Goal: Task Accomplishment & Management: Complete application form

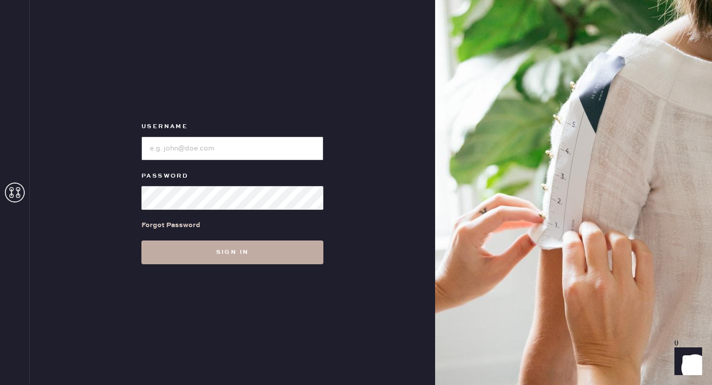
type input "ReformationMontrose"
click at [260, 247] on button "Sign in" at bounding box center [232, 252] width 182 height 24
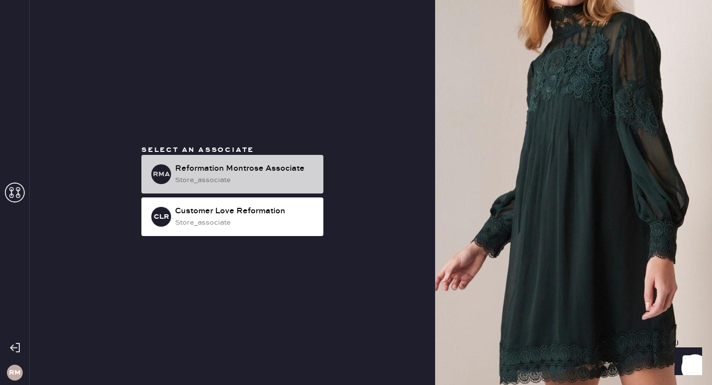
click at [259, 176] on div "store_associate" at bounding box center [245, 180] width 140 height 11
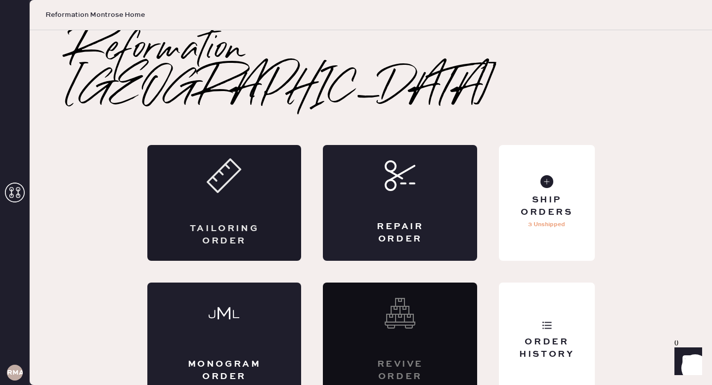
click at [214, 222] on div "Tailoring Order" at bounding box center [224, 234] width 75 height 25
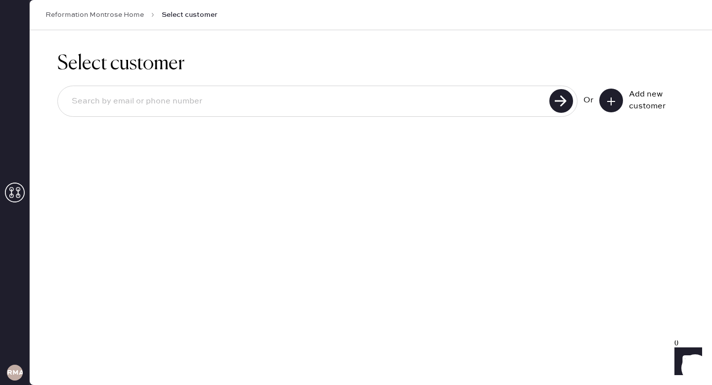
click at [271, 103] on input at bounding box center [305, 101] width 483 height 23
type input "[EMAIL_ADDRESS][DOMAIN_NAME]"
click at [613, 104] on icon at bounding box center [611, 101] width 10 height 10
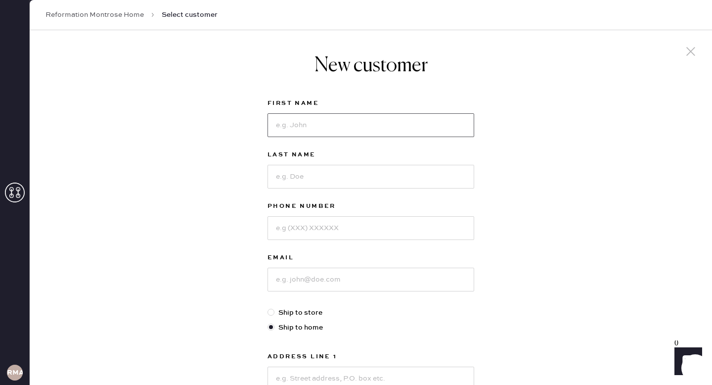
click at [340, 135] on input at bounding box center [370, 125] width 207 height 24
type input "Zhimin"
type input "[PERSON_NAME]"
type input "9179693389"
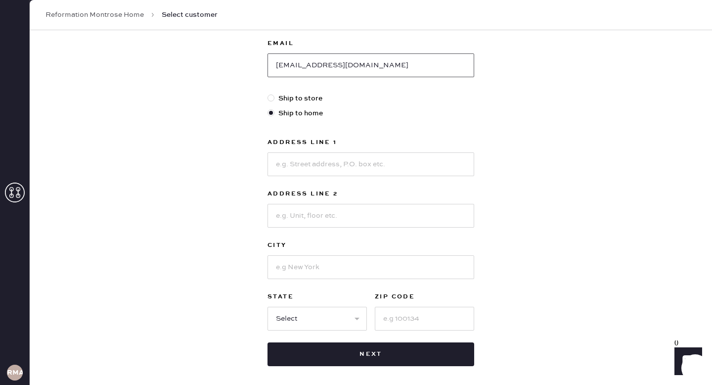
scroll to position [259, 0]
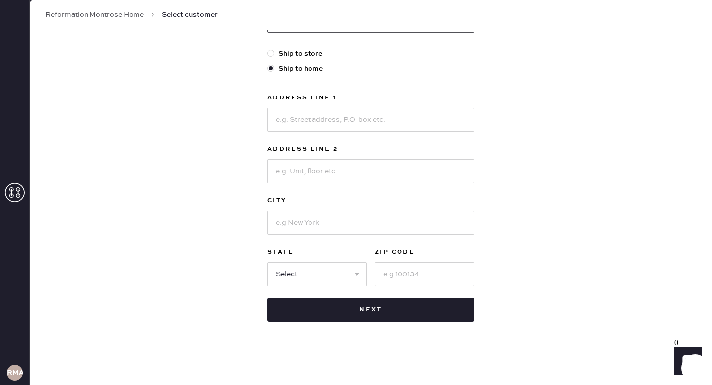
type input "[EMAIL_ADDRESS][DOMAIN_NAME]"
click at [362, 132] on div "Address Line 1 Address Line 2 City State Select AK [GEOGRAPHIC_DATA] CO [GEOGRA…" at bounding box center [370, 189] width 207 height 194
click at [351, 121] on input at bounding box center [370, 120] width 207 height 24
type input "10822 lighthouse peak trce"
click at [340, 236] on div "Address Line 1 10822 lighthouse peak trce Address Line 2 City State Select AK […" at bounding box center [370, 189] width 207 height 194
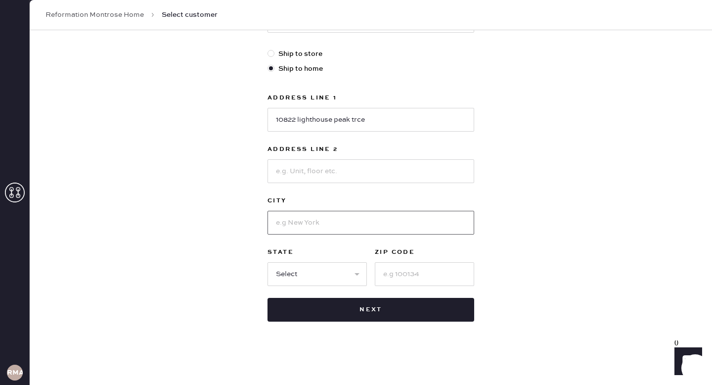
click at [327, 227] on input at bounding box center [370, 223] width 207 height 24
type input "[GEOGRAPHIC_DATA]"
click at [331, 289] on div "First Name [PERSON_NAME] Last Name [PERSON_NAME] Phone Number [PHONE_NUMBER] Em…" at bounding box center [370, 80] width 207 height 483
click at [331, 286] on div "First Name [PERSON_NAME] Last Name [PERSON_NAME] Phone Number [PHONE_NUMBER] Em…" at bounding box center [370, 80] width 207 height 483
click at [325, 273] on select "Select AK AL AR AZ CA CO CT [GEOGRAPHIC_DATA] DE FL [GEOGRAPHIC_DATA] HI [GEOGR…" at bounding box center [316, 274] width 99 height 24
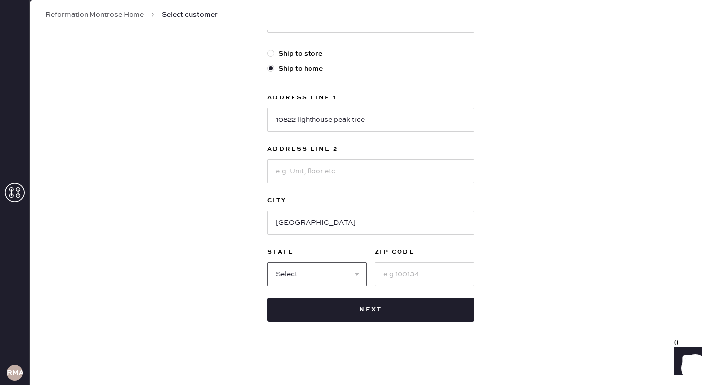
select select "[GEOGRAPHIC_DATA]"
click at [397, 275] on input at bounding box center [424, 274] width 99 height 24
type input "77406"
click at [303, 120] on input "10822 lighthouse peak trce" at bounding box center [370, 120] width 207 height 24
click at [344, 121] on input "10822 Lighthouse peak trce" at bounding box center [370, 120] width 207 height 24
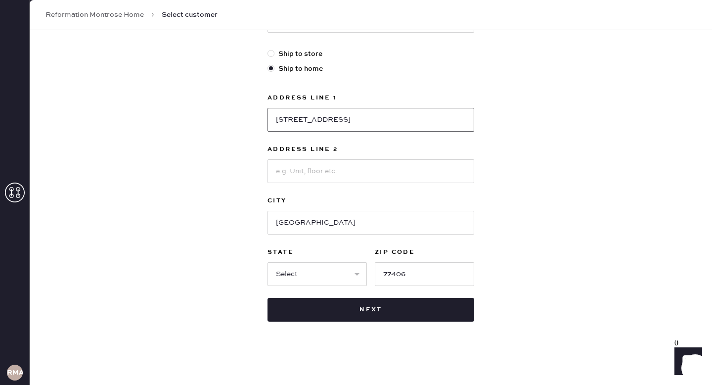
click at [360, 121] on input "[STREET_ADDRESS]" at bounding box center [370, 120] width 207 height 24
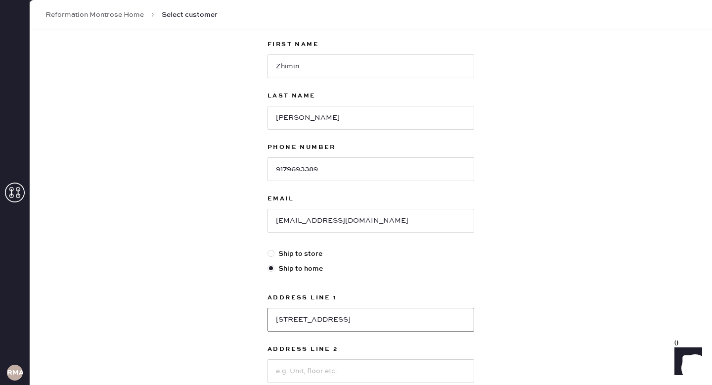
scroll to position [58, 0]
type input "[STREET_ADDRESS]"
click at [403, 294] on label "Address Line 1" at bounding box center [370, 298] width 207 height 12
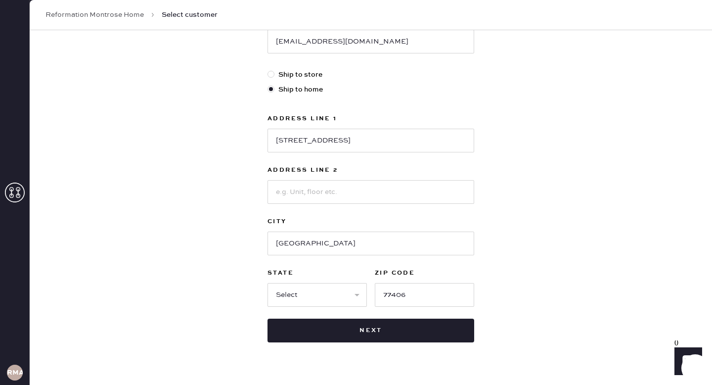
scroll to position [259, 0]
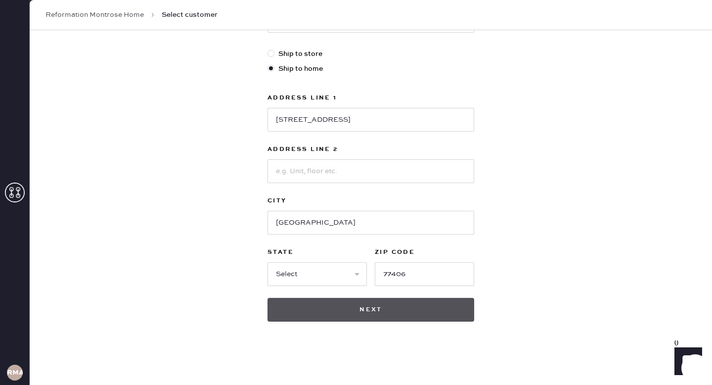
click at [386, 311] on button "Next" at bounding box center [370, 310] width 207 height 24
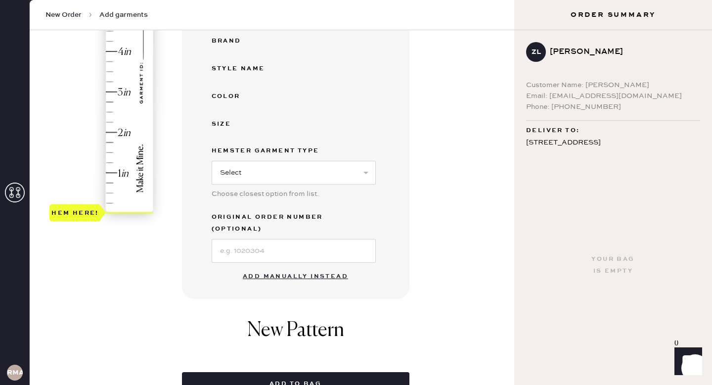
scroll to position [222, 0]
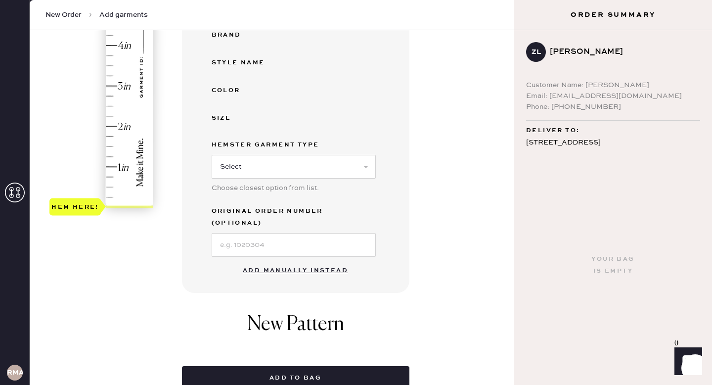
click at [305, 264] on button "Add manually instead" at bounding box center [295, 271] width 117 height 20
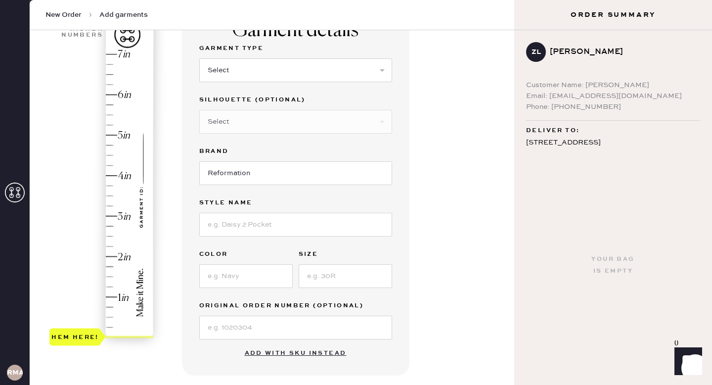
scroll to position [30, 0]
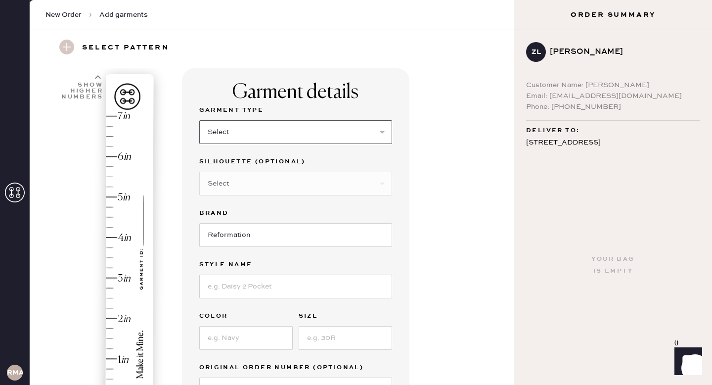
click at [254, 132] on select "Select Basic Skirt Jeans Leggings Pants Shorts Basic Sleeved Dress Basic Sleeve…" at bounding box center [295, 132] width 193 height 24
select select "7"
click at [347, 178] on select "Select Maxi Dress Midi Dress Mini Dress Other" at bounding box center [295, 184] width 193 height 24
select select "32"
click at [261, 289] on input at bounding box center [295, 286] width 193 height 24
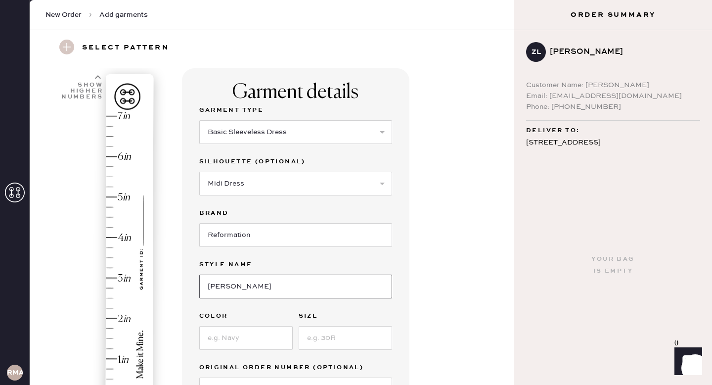
type input "[PERSON_NAME]"
click at [221, 338] on input at bounding box center [245, 338] width 93 height 24
click at [338, 335] on input at bounding box center [345, 338] width 93 height 24
type input "06"
click at [233, 334] on input at bounding box center [245, 338] width 93 height 24
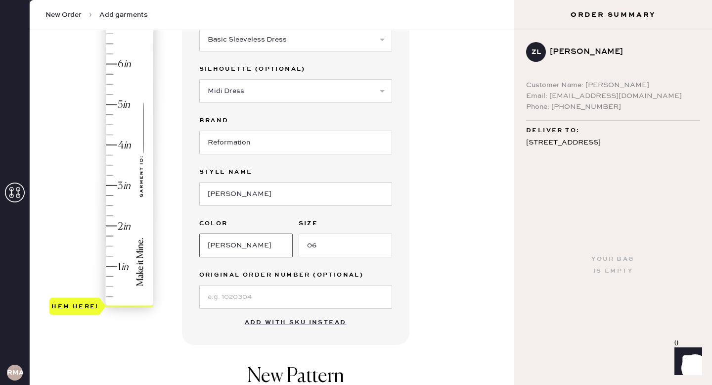
scroll to position [131, 0]
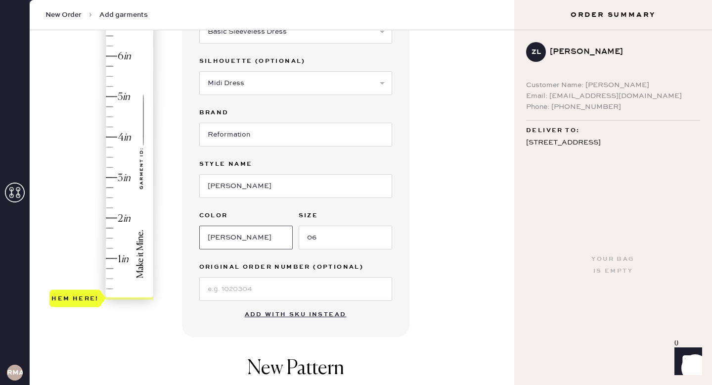
type input "[PERSON_NAME]"
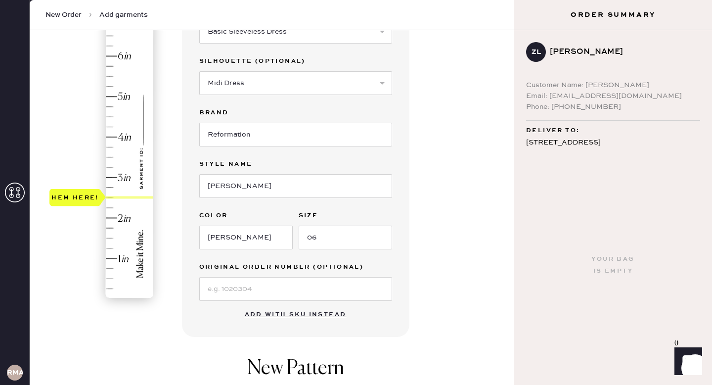
type input "3"
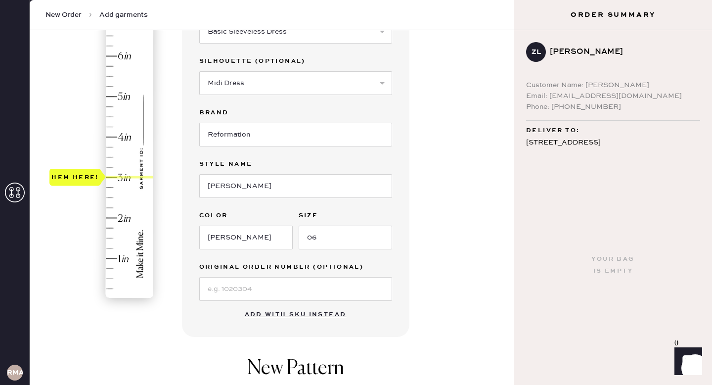
drag, startPoint x: 79, startPoint y: 297, endPoint x: 87, endPoint y: 176, distance: 120.4
click at [87, 176] on div "Hem here!" at bounding box center [74, 177] width 47 height 12
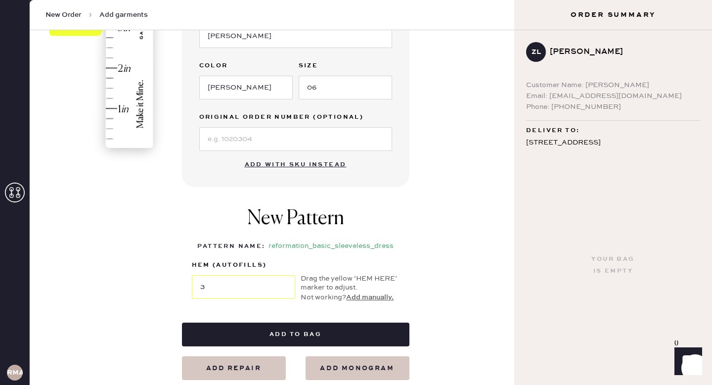
scroll to position [341, 0]
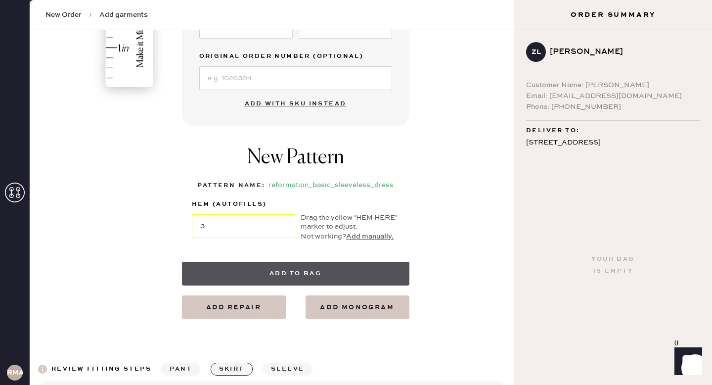
click at [292, 272] on button "Add to bag" at bounding box center [295, 274] width 227 height 24
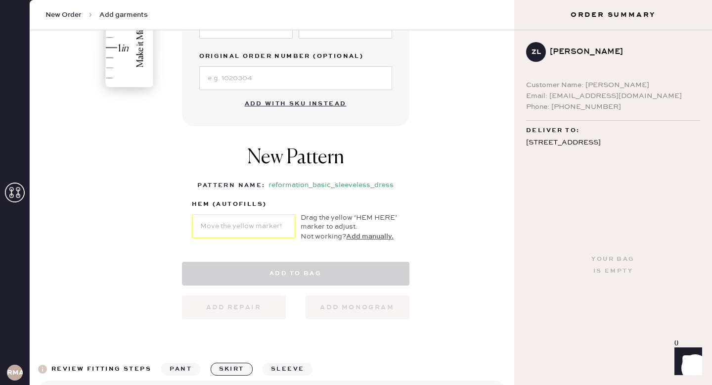
select select "7"
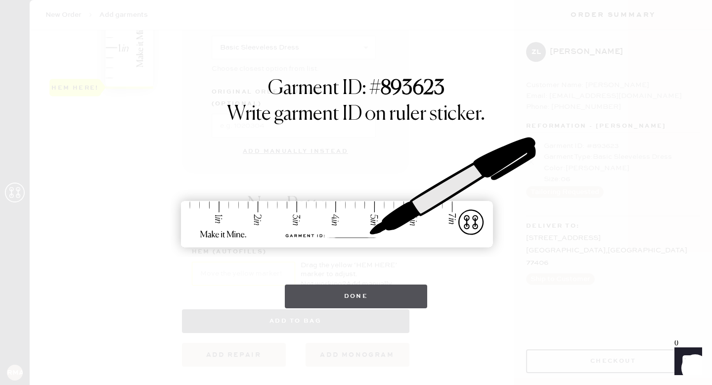
click at [384, 287] on button "Done" at bounding box center [356, 296] width 143 height 24
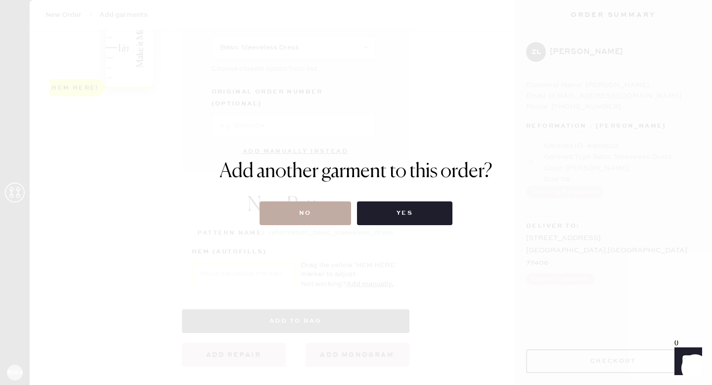
click at [313, 210] on button "No" at bounding box center [305, 213] width 91 height 24
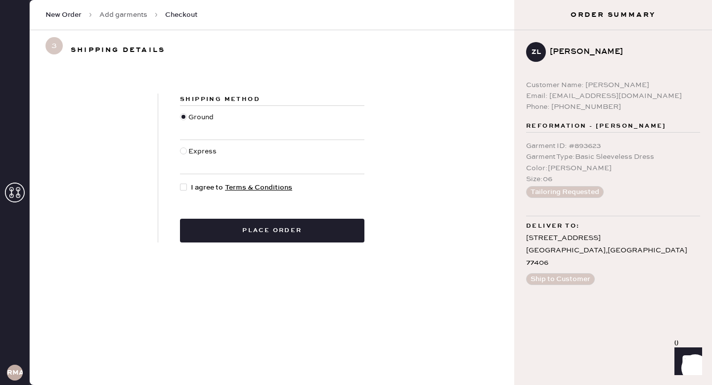
click at [180, 186] on div at bounding box center [183, 186] width 7 height 7
click at [180, 182] on input "I agree to Terms & Conditions" at bounding box center [180, 182] width 0 height 0
checkbox input "true"
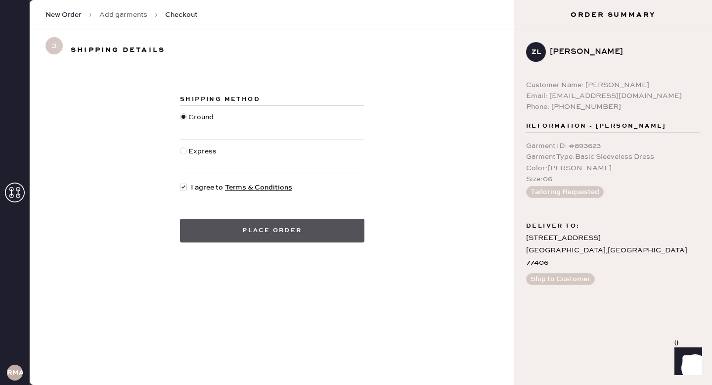
click at [238, 233] on button "Place order" at bounding box center [272, 231] width 184 height 24
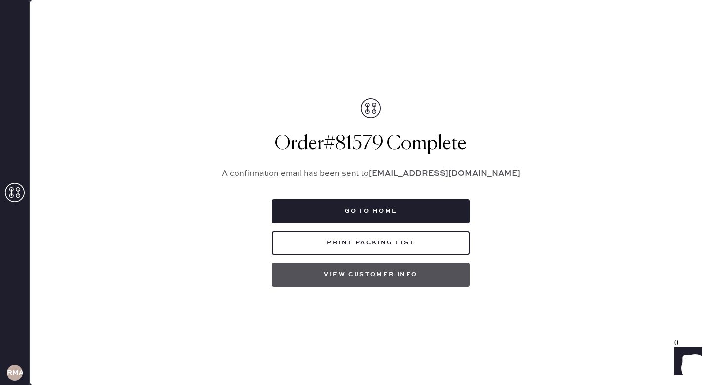
click at [377, 272] on button "View customer info" at bounding box center [371, 275] width 198 height 24
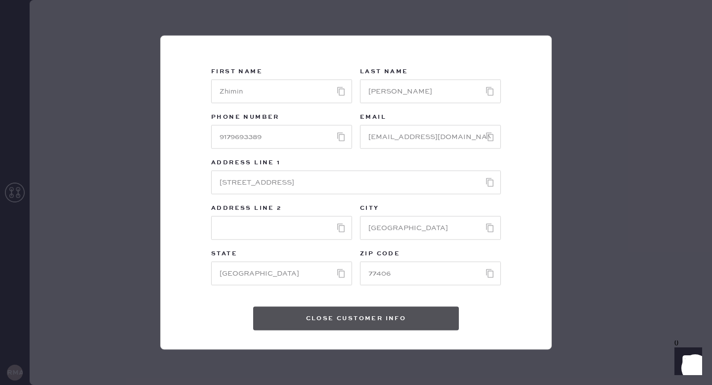
click at [340, 325] on button "Close Customer Info" at bounding box center [356, 319] width 206 height 24
